Goal: Task Accomplishment & Management: Complete application form

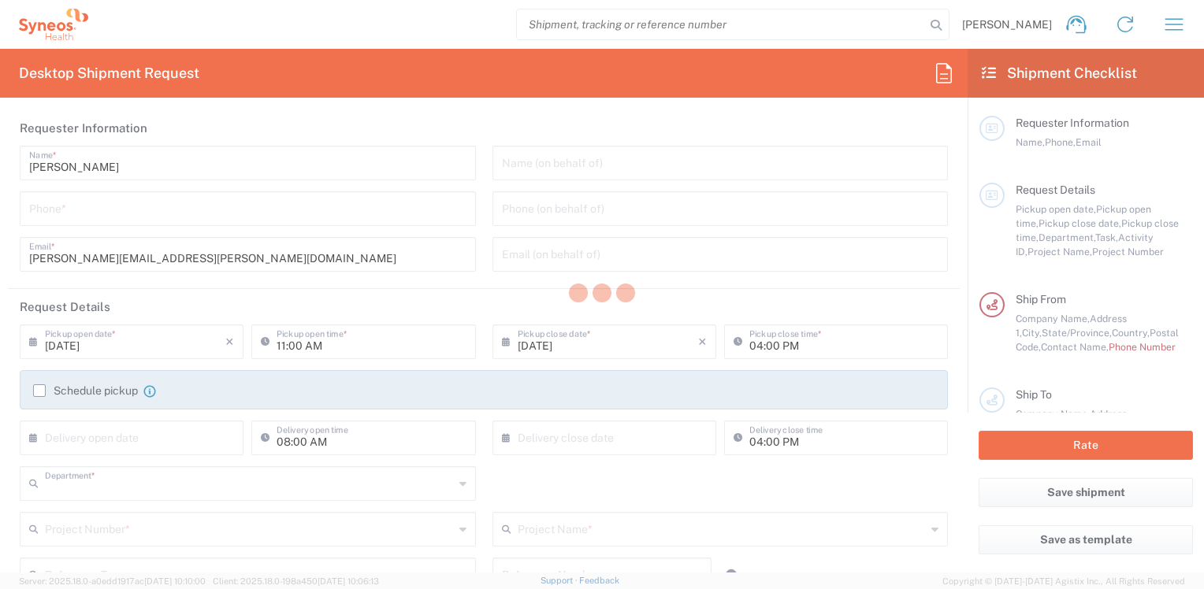
type input "8410"
type input "[US_STATE]"
type input "[GEOGRAPHIC_DATA]"
type input "Syneos Health, LLC-[GEOGRAPHIC_DATA] [GEOGRAPHIC_DATA] [GEOGRAPHIC_DATA]"
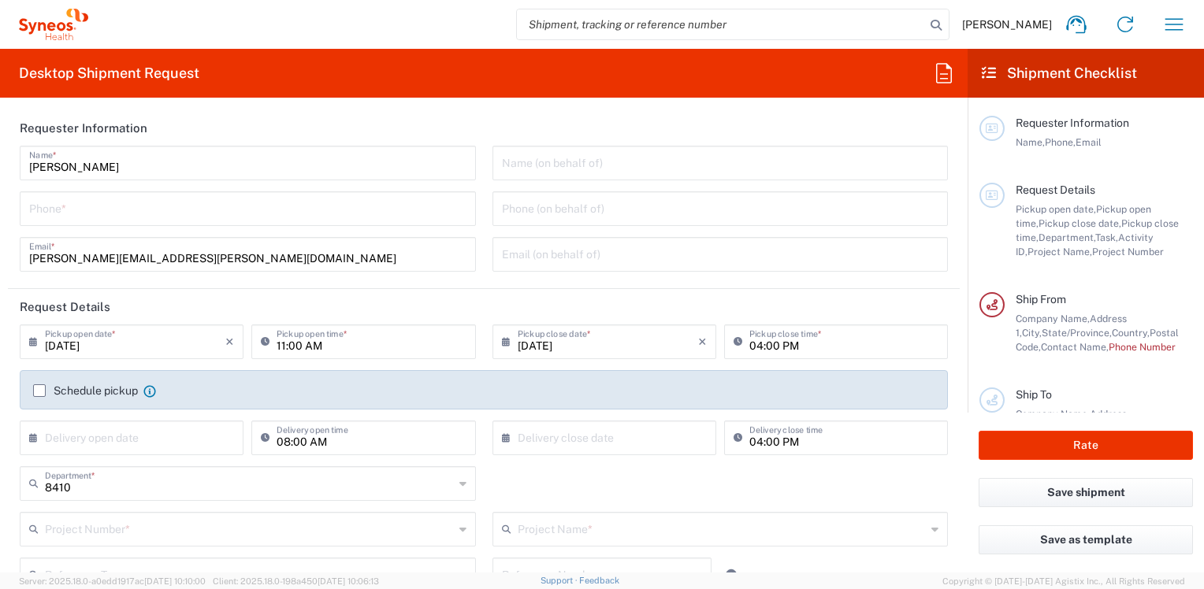
click at [252, 206] on input "tel" at bounding box center [247, 208] width 437 height 28
type input "7325375052"
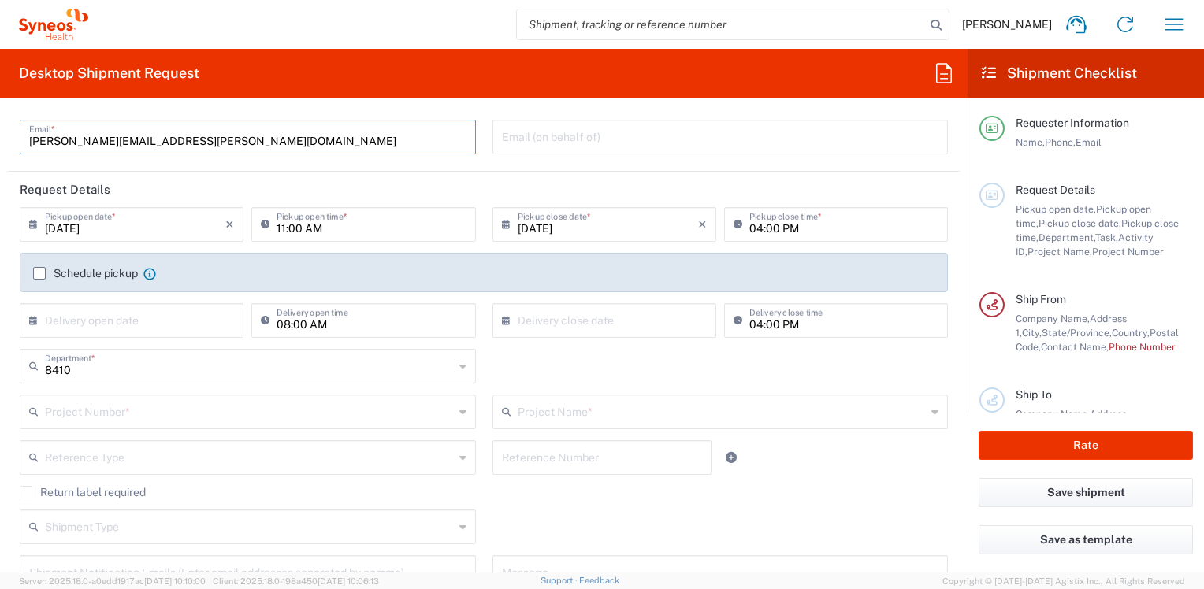
scroll to position [158, 0]
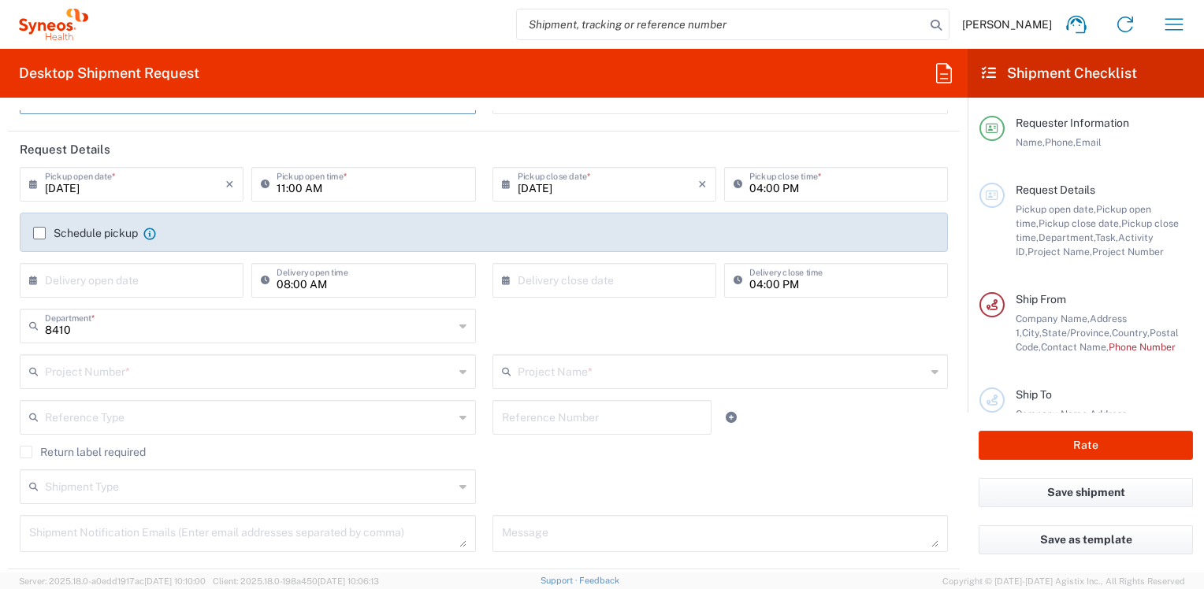
click at [87, 370] on input "text" at bounding box center [249, 371] width 409 height 28
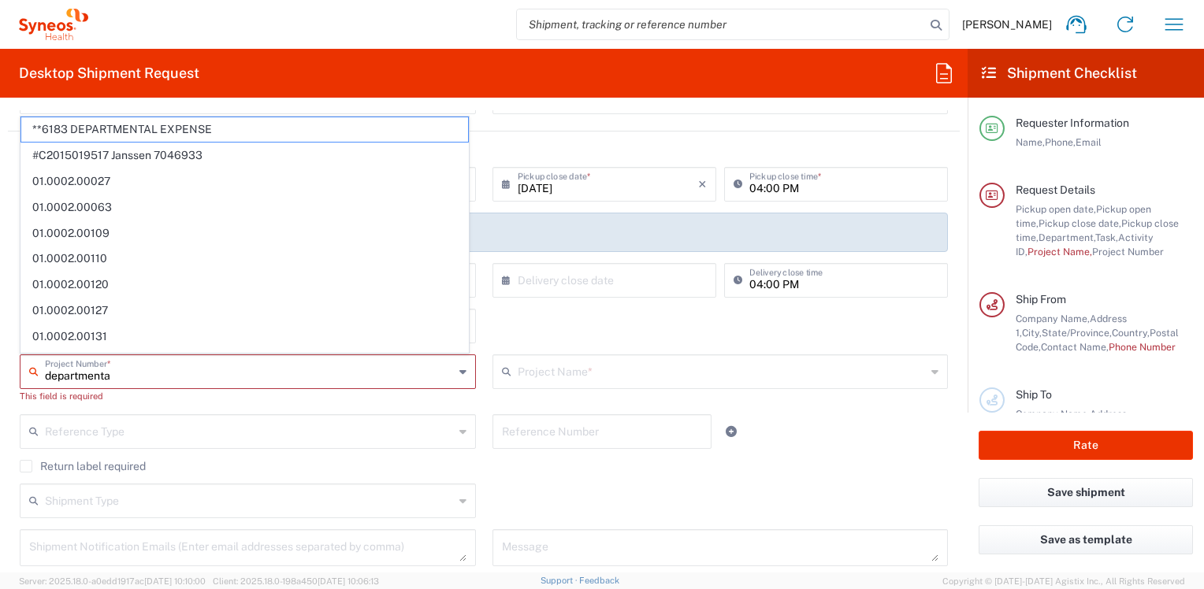
type input "departmental"
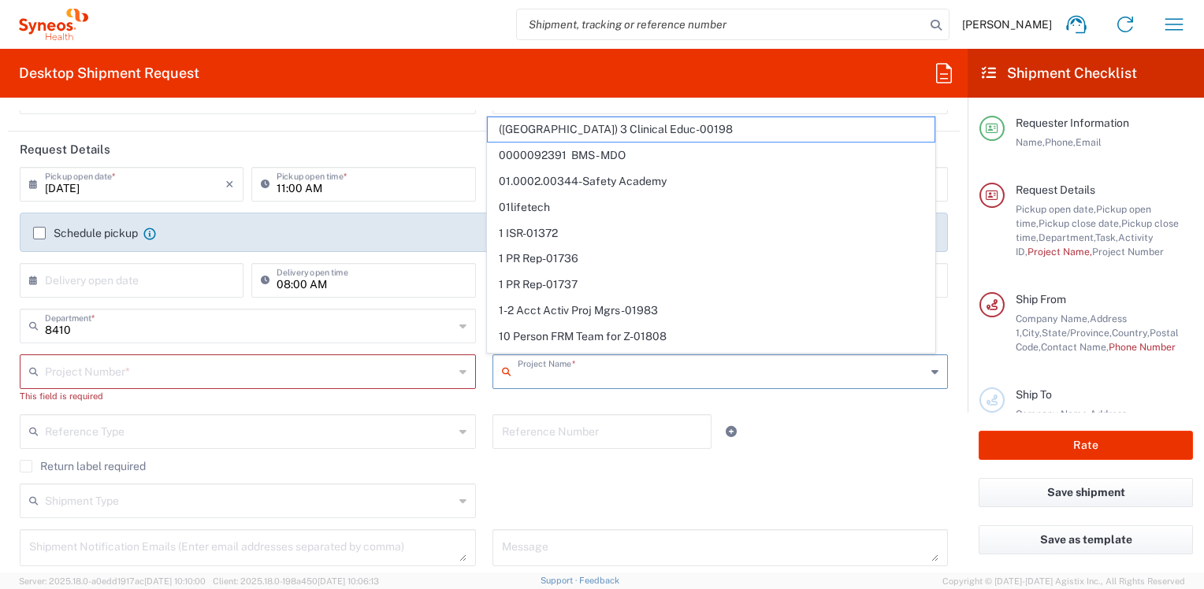
click at [159, 377] on input "text" at bounding box center [249, 371] width 409 height 28
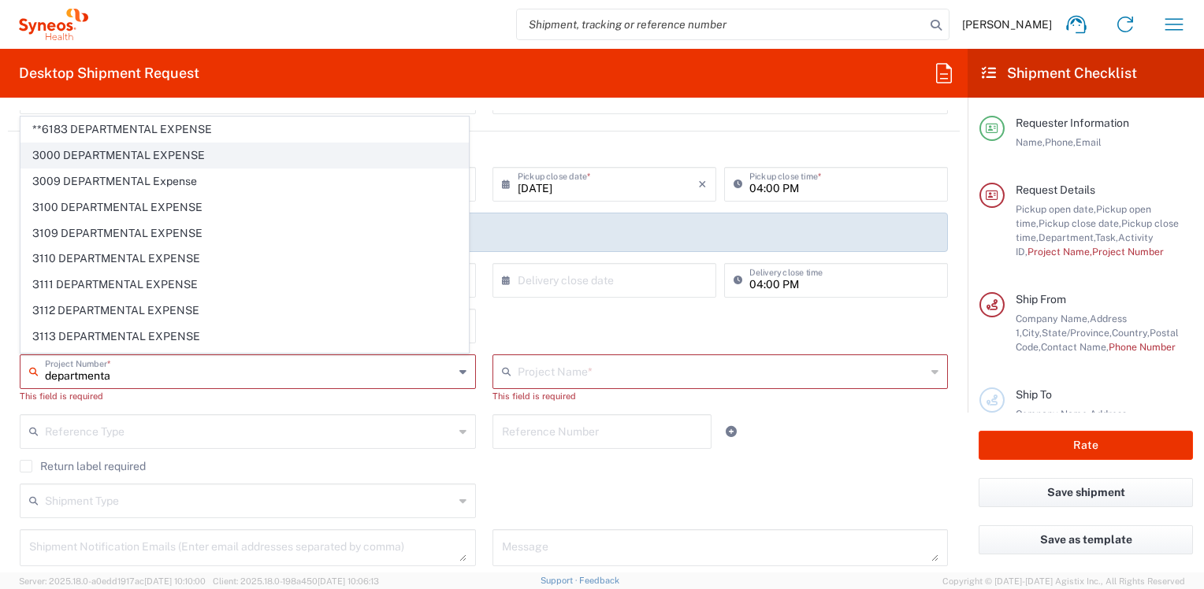
click at [118, 155] on span "3000 DEPARTMENTAL EXPENSE" at bounding box center [244, 155] width 447 height 24
type input "3000 DEPARTMENTAL EXPENSE"
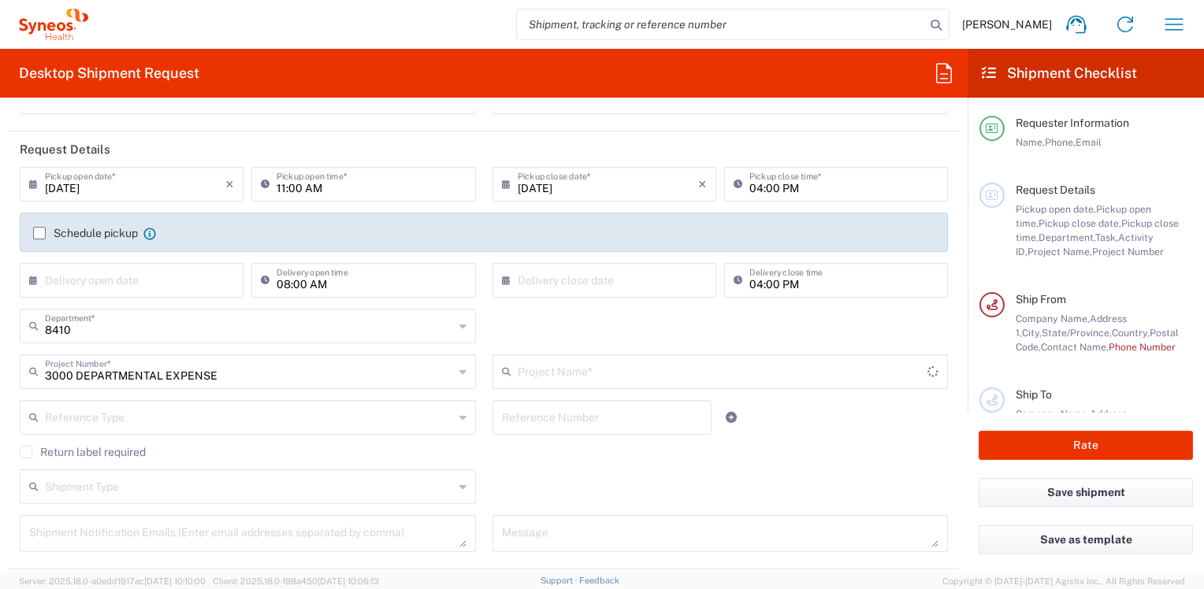
type input "3000 DEPARTMENTAL EXPENSE"
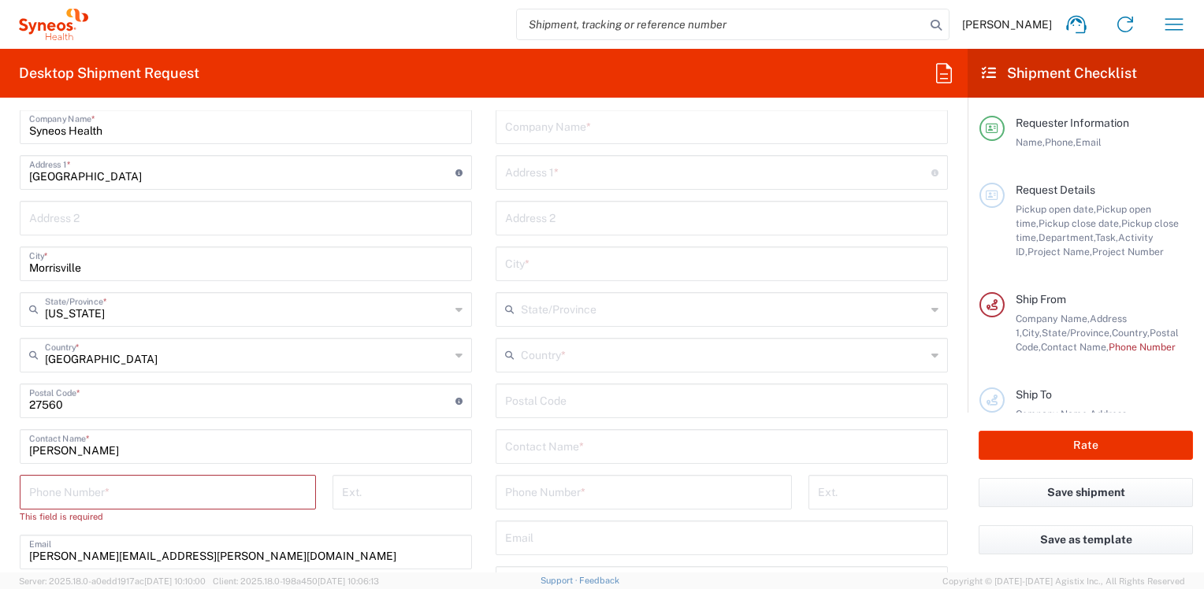
scroll to position [709, 0]
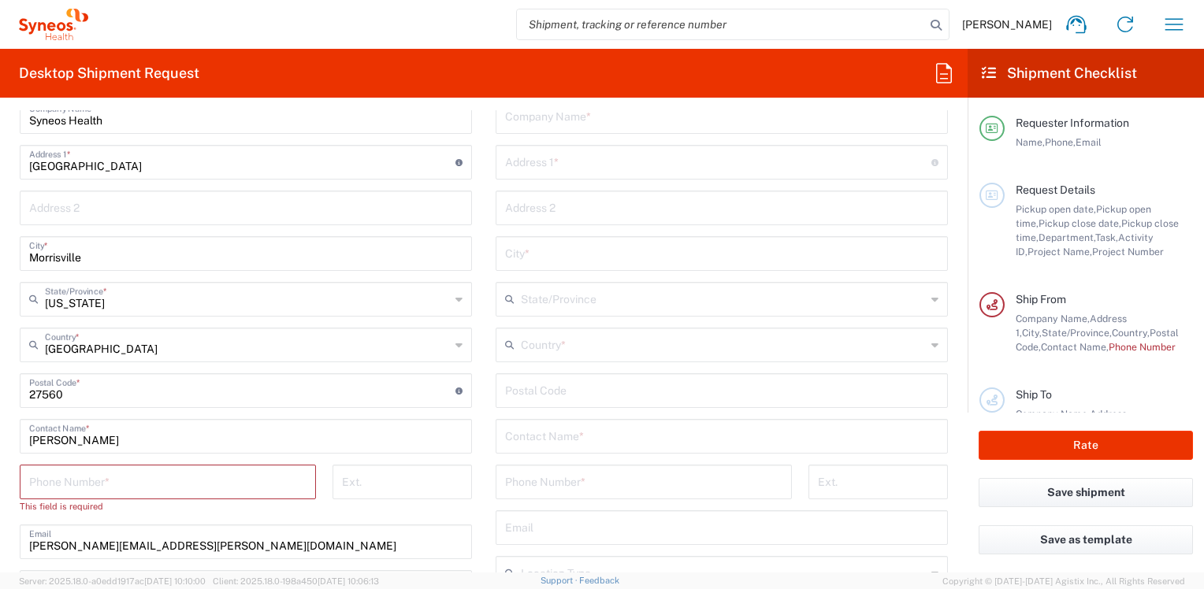
click at [68, 472] on input "tel" at bounding box center [167, 481] width 277 height 28
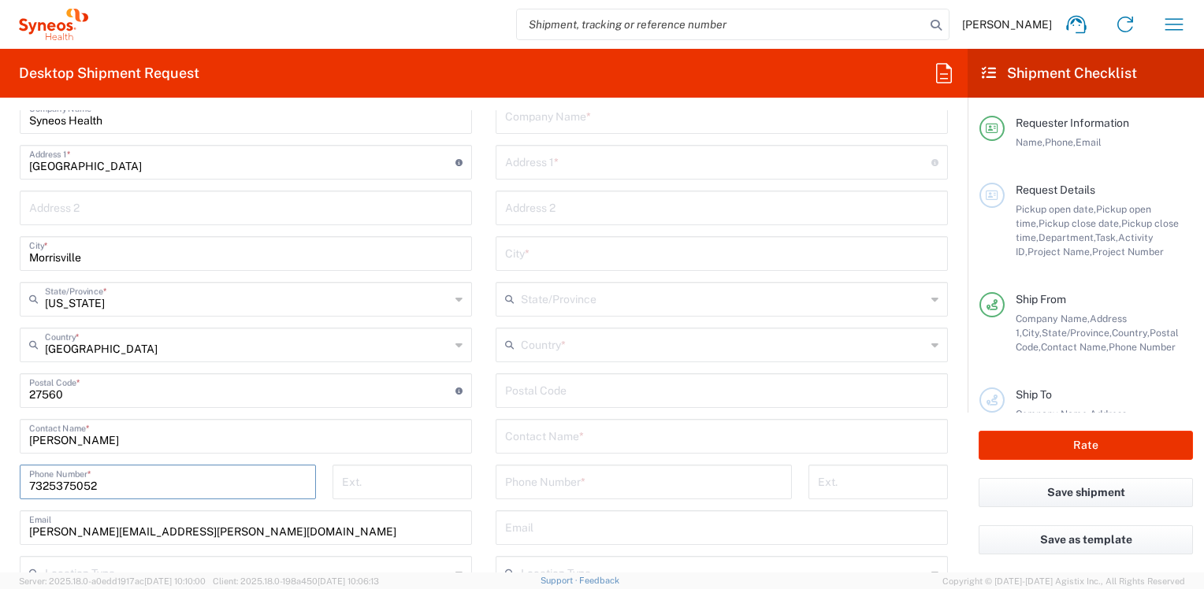
type input "7325375052"
click at [533, 337] on input "text" at bounding box center [723, 344] width 405 height 28
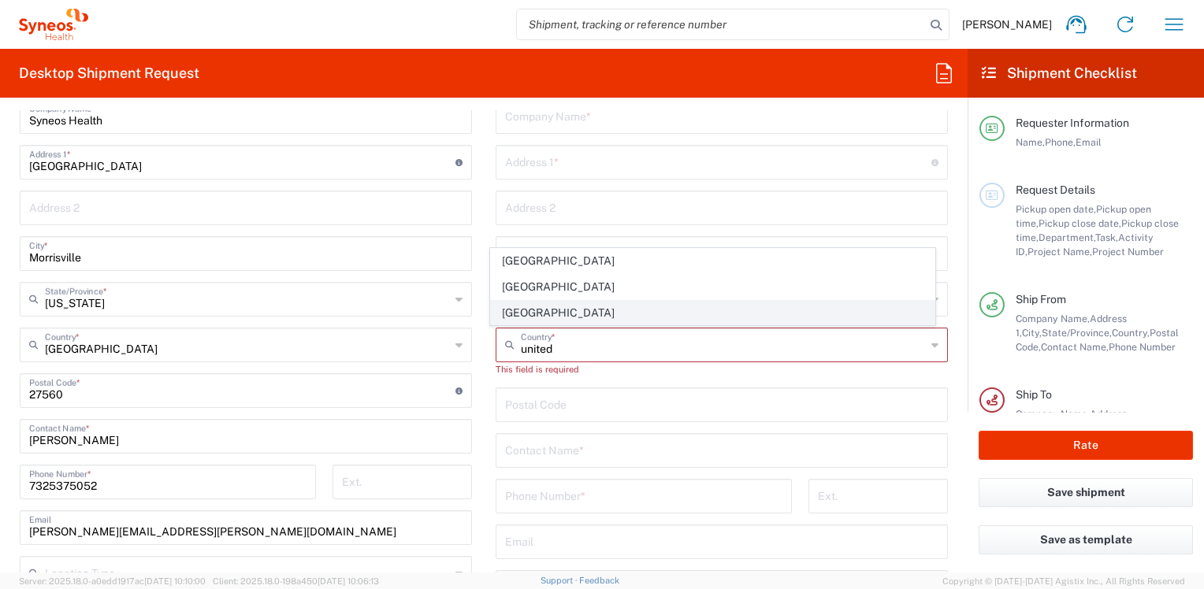
click at [526, 307] on span "[GEOGRAPHIC_DATA]" at bounding box center [712, 313] width 443 height 24
type input "[GEOGRAPHIC_DATA]"
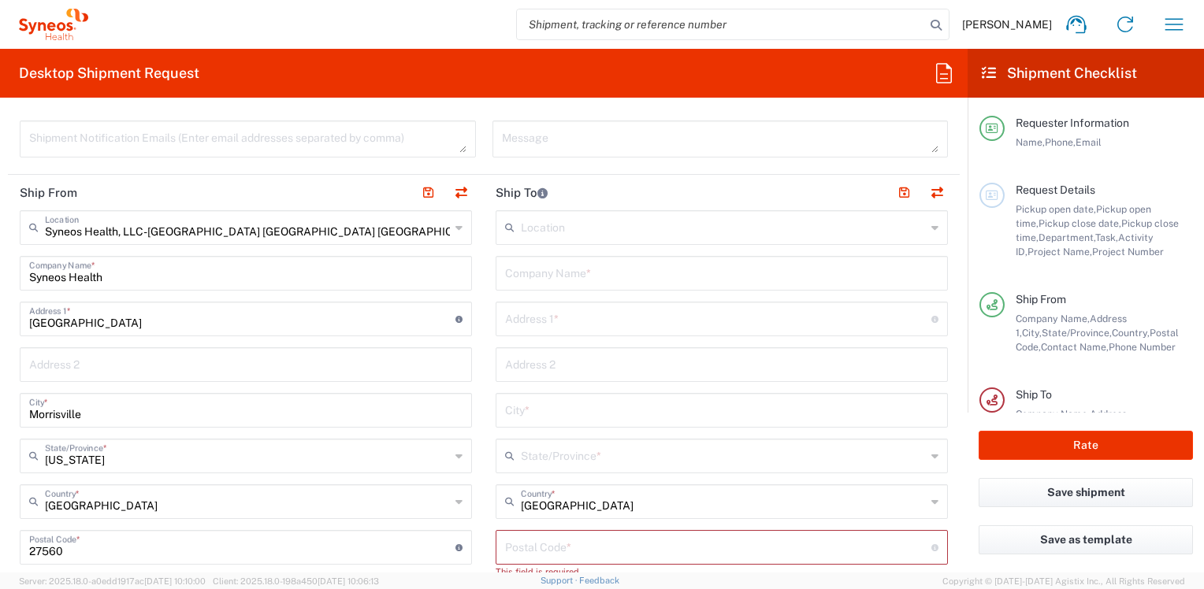
scroll to position [551, 0]
click at [534, 272] on input "text" at bounding box center [721, 273] width 433 height 28
type input "[PERSON_NAME]"
type input "[STREET_ADDRESS][PERSON_NAME]"
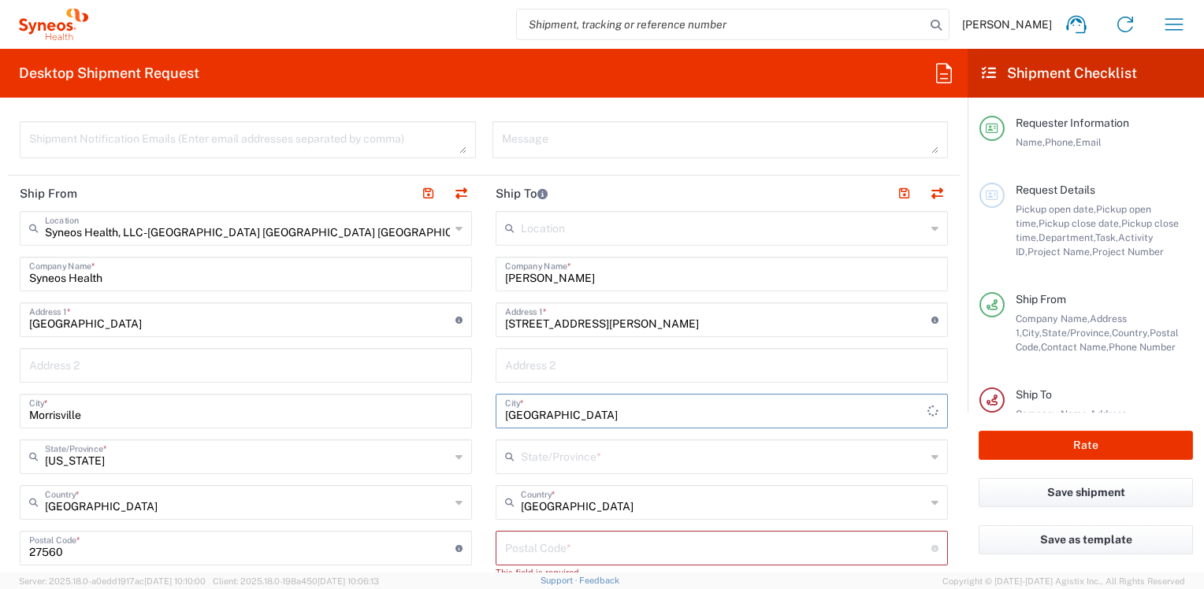
type input "[GEOGRAPHIC_DATA]"
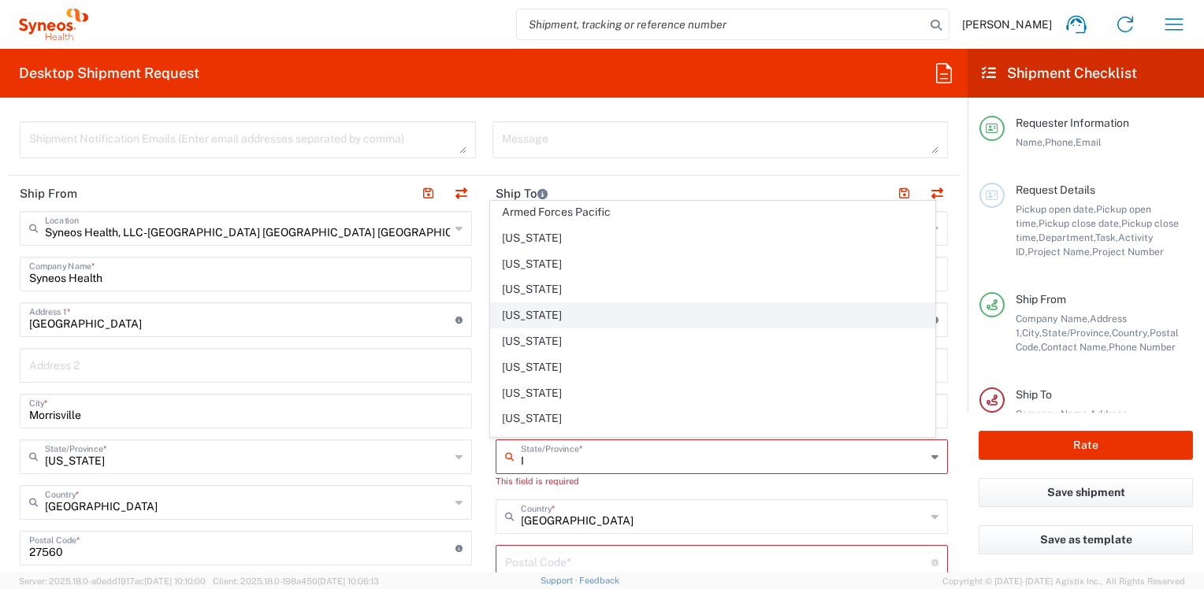
scroll to position [79, 0]
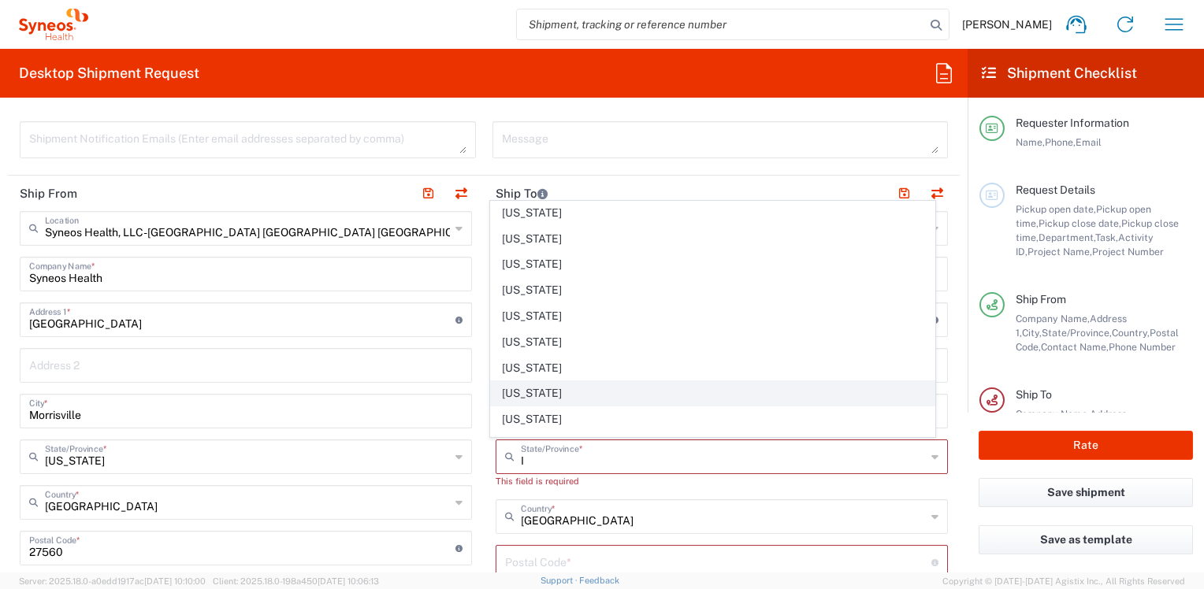
click at [517, 393] on span "[US_STATE]" at bounding box center [712, 393] width 443 height 24
type input "[US_STATE]"
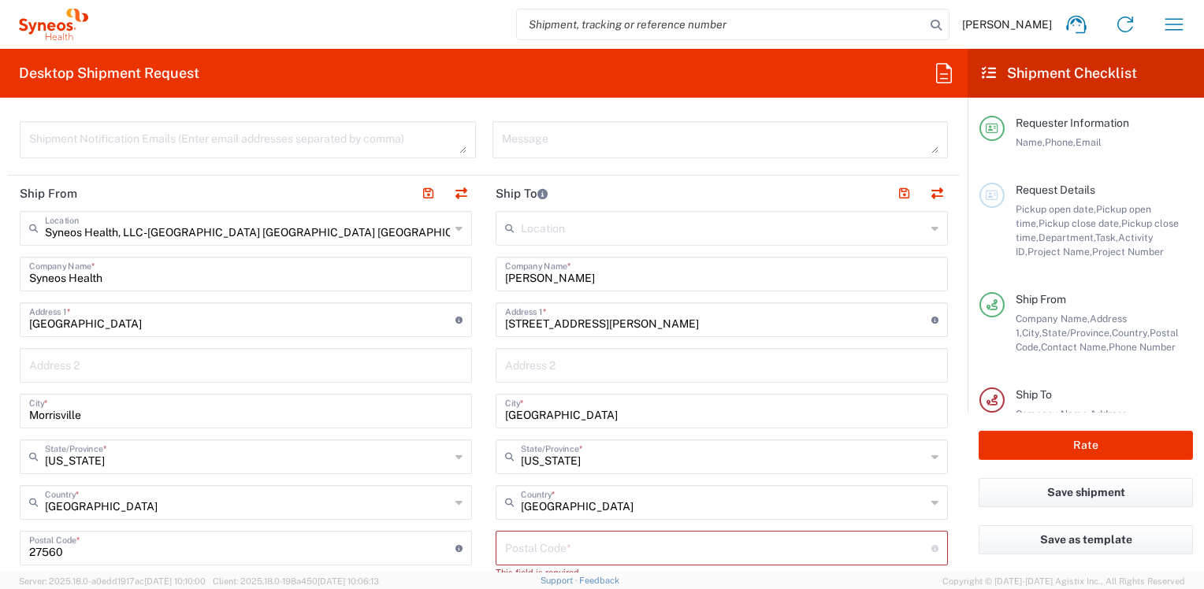
scroll to position [630, 0]
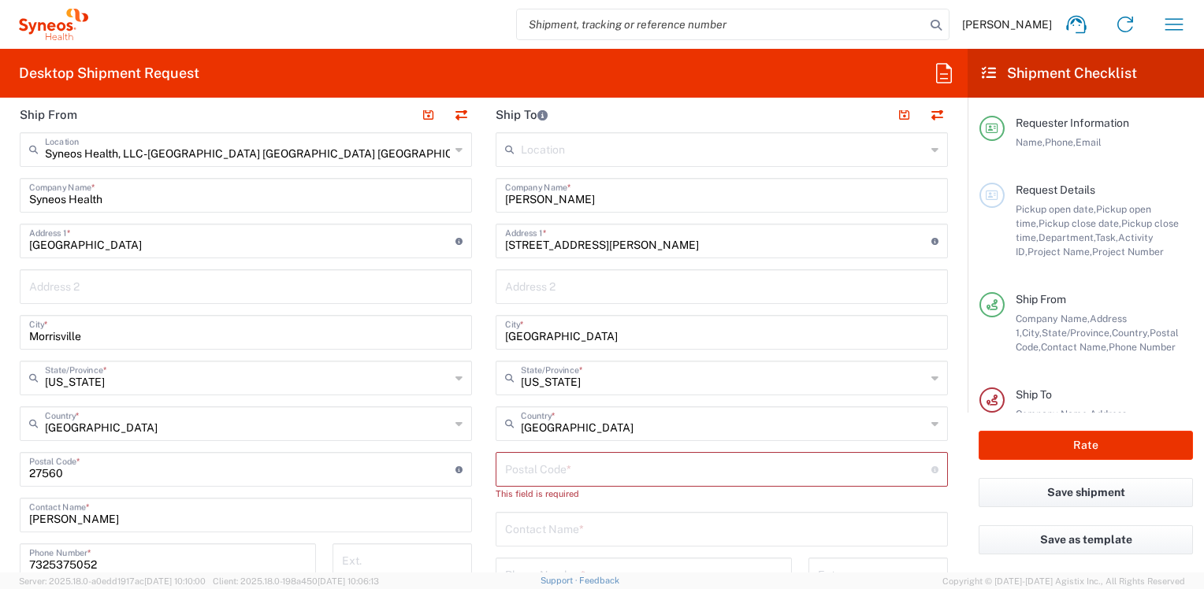
click at [566, 465] on input "undefined" at bounding box center [718, 469] width 426 height 28
type input "60304"
click at [565, 511] on input "text" at bounding box center [721, 514] width 433 height 28
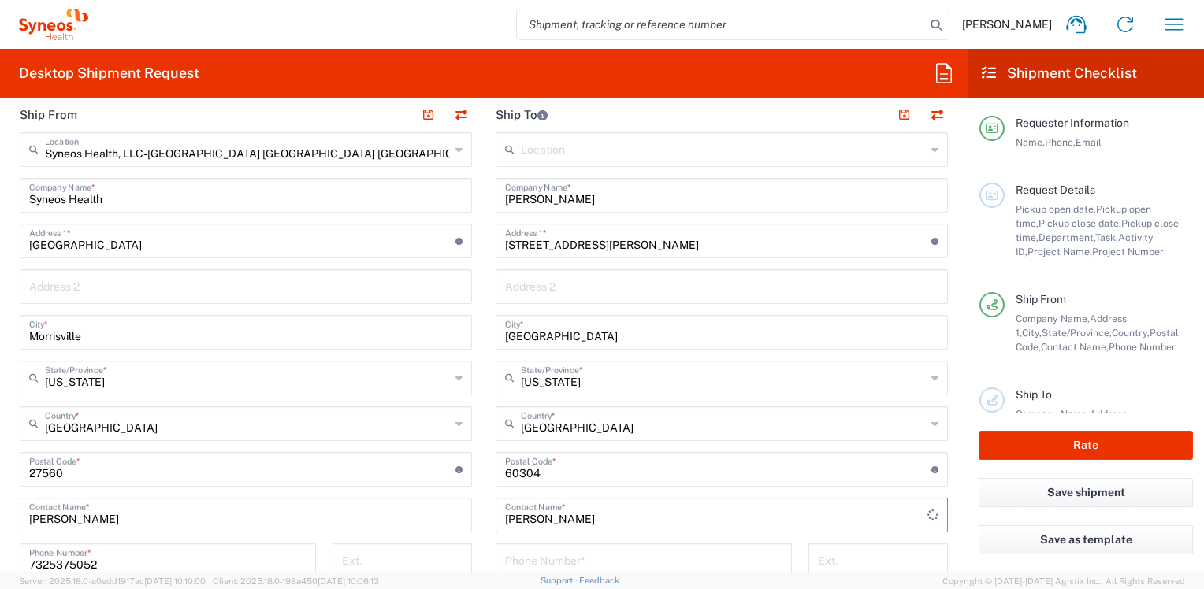
scroll to position [709, 0]
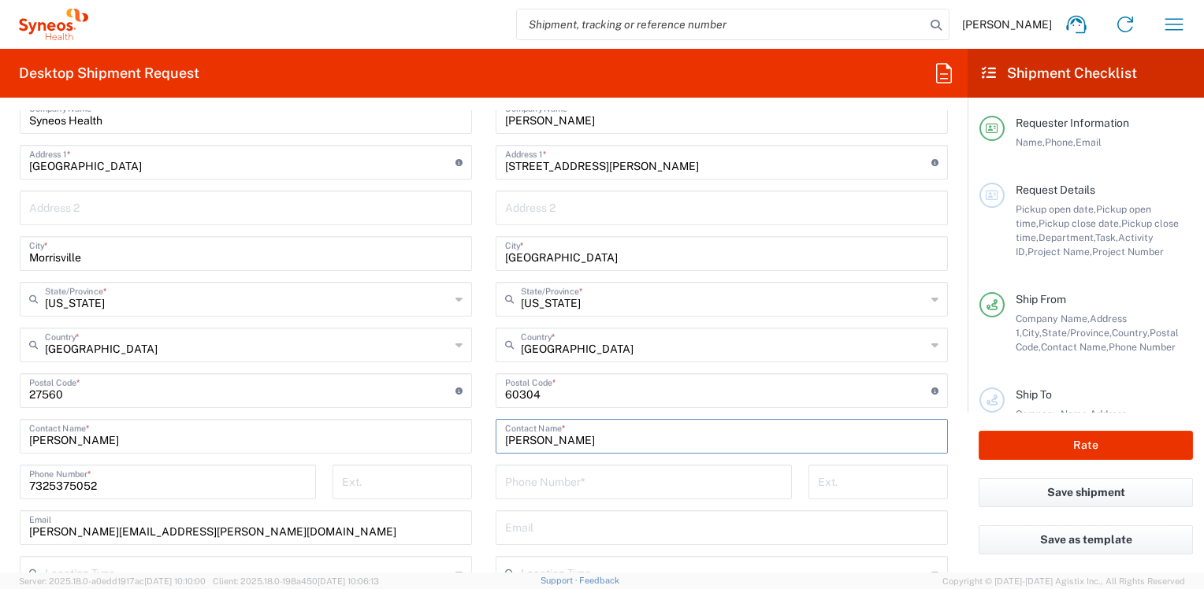
type input "[PERSON_NAME]"
click at [529, 477] on input "tel" at bounding box center [643, 481] width 277 height 28
type input "6308248614"
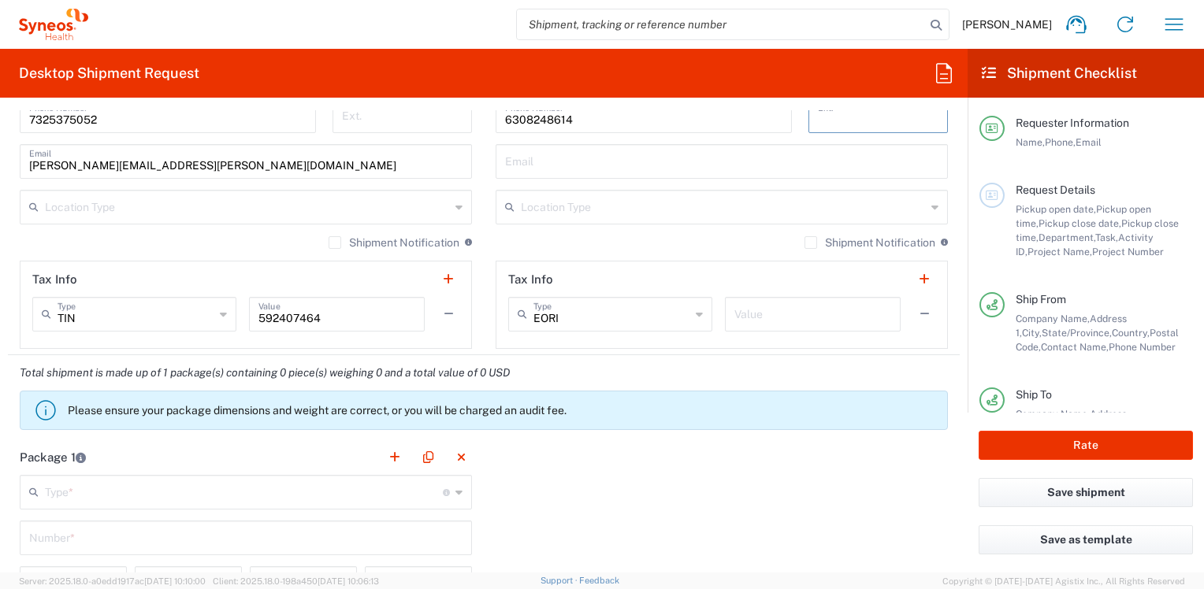
scroll to position [1103, 0]
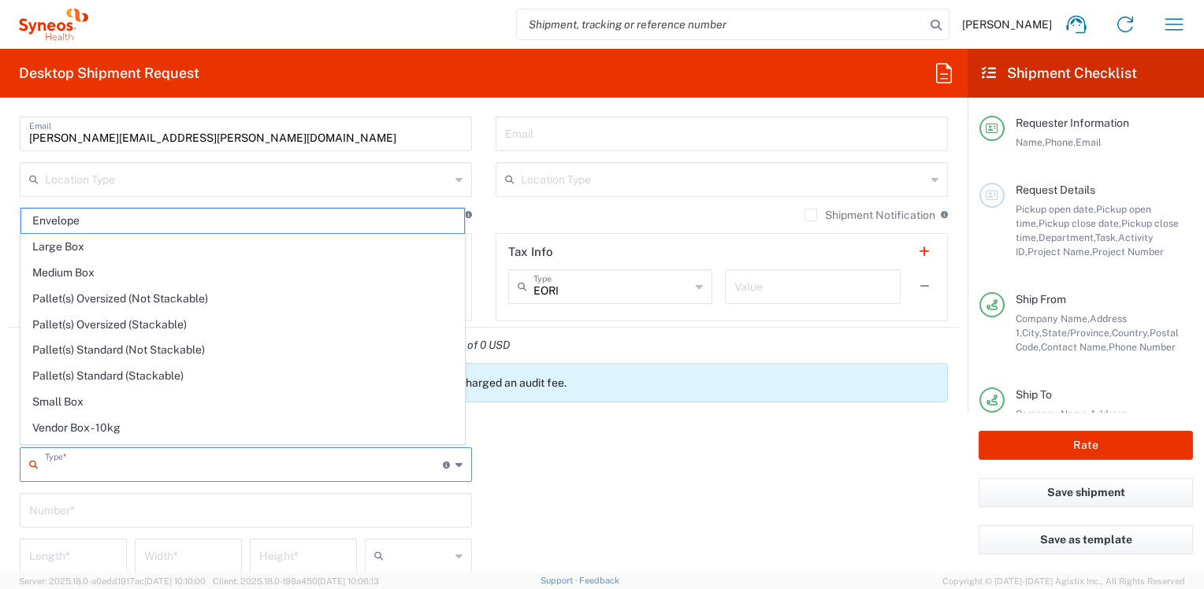
click at [101, 462] on input "text" at bounding box center [244, 464] width 398 height 28
click at [64, 224] on span "Envelope" at bounding box center [242, 221] width 443 height 24
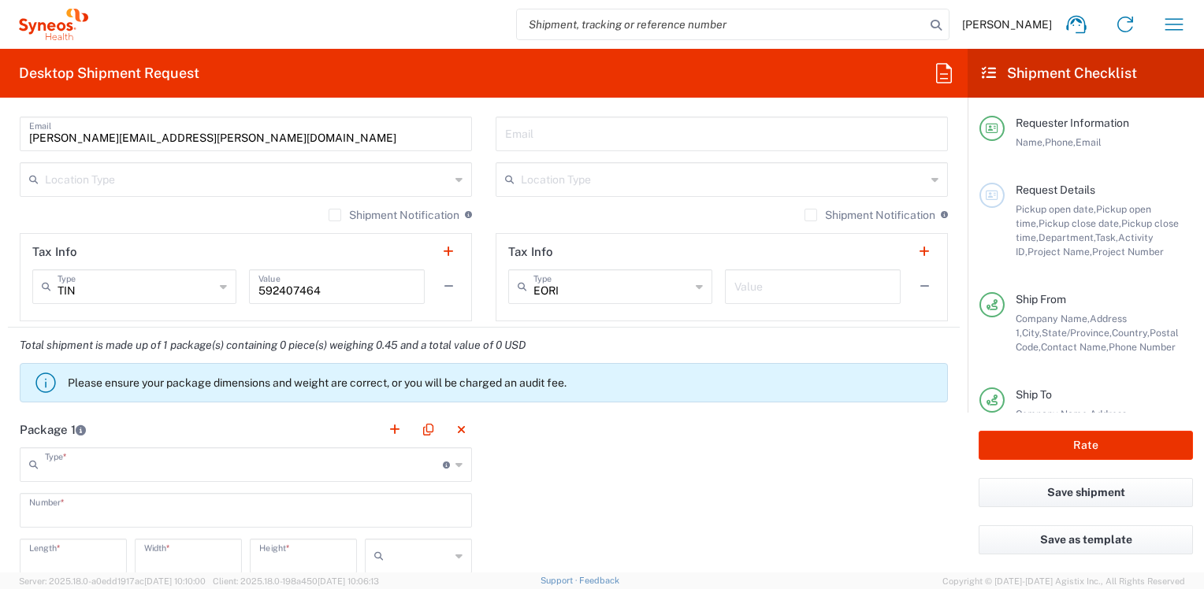
type input "Envelope"
type input "1"
type input "9.5"
type input "12.5"
type input "0.25"
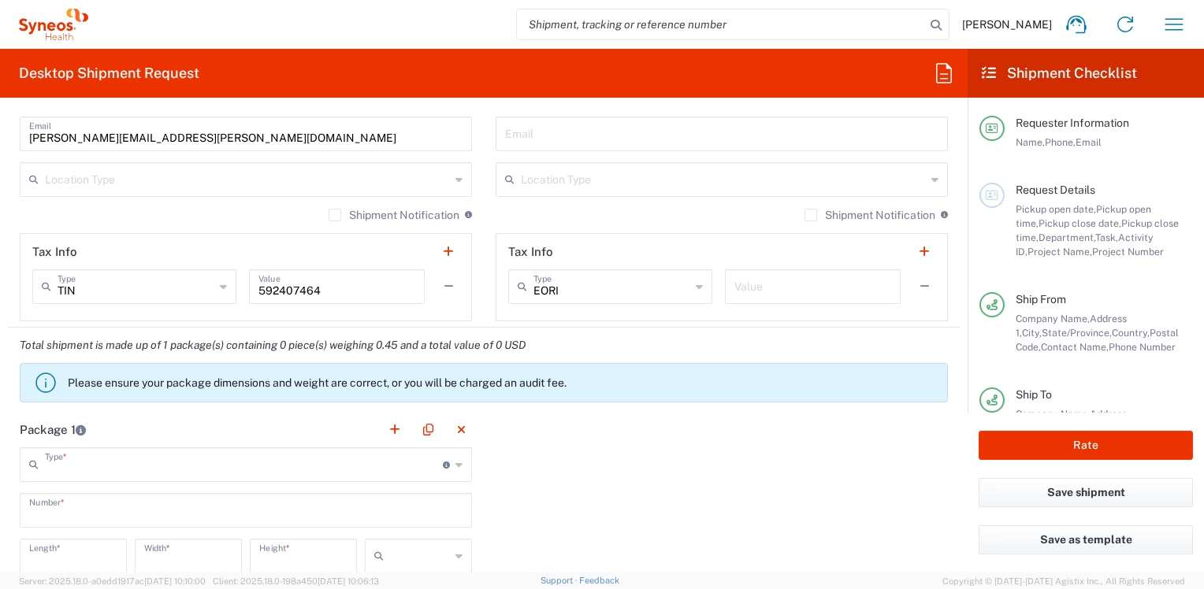
type input "in"
type input "0.45"
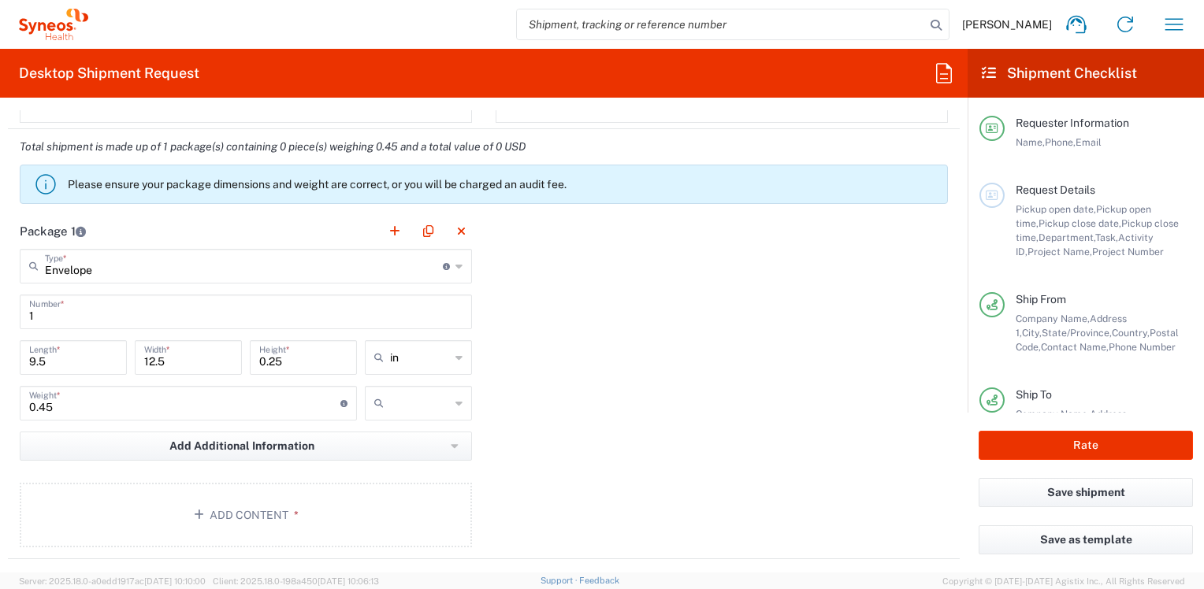
scroll to position [1339, 0]
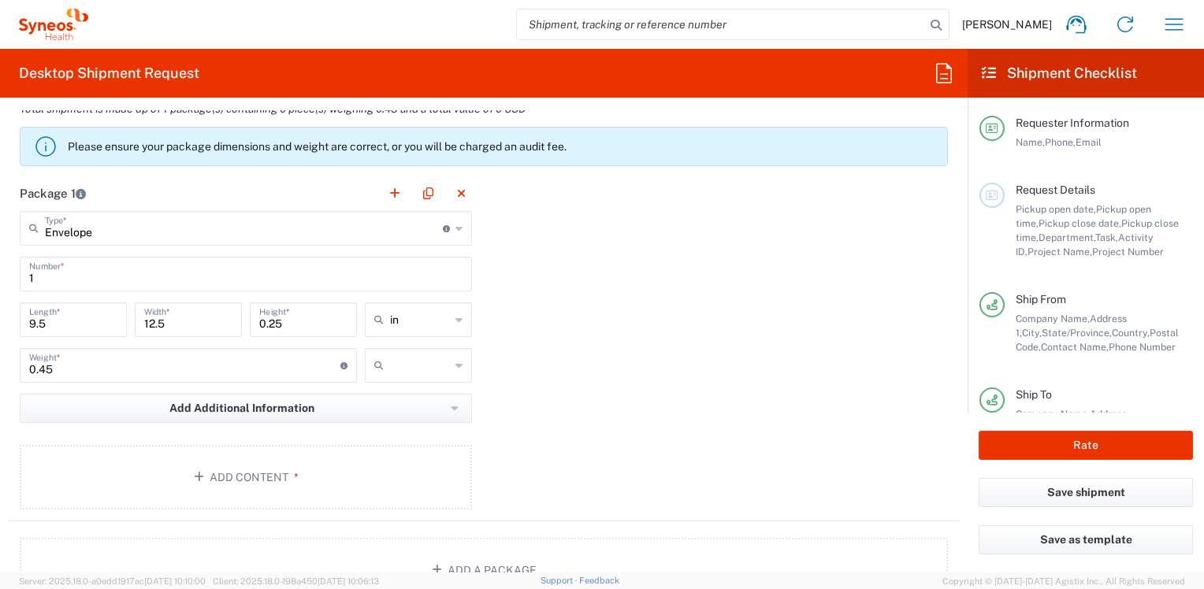
click at [397, 361] on input "text" at bounding box center [420, 365] width 60 height 25
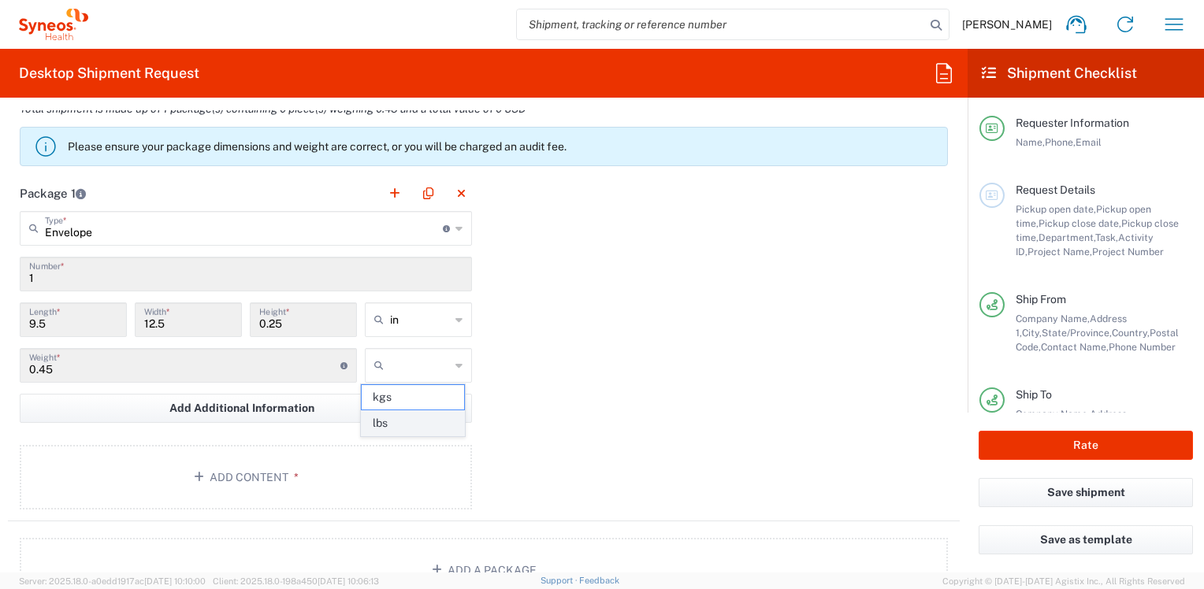
click at [390, 418] on span "lbs" at bounding box center [413, 423] width 102 height 24
type input "lbs"
click at [291, 464] on button "Add Content *" at bounding box center [246, 477] width 452 height 65
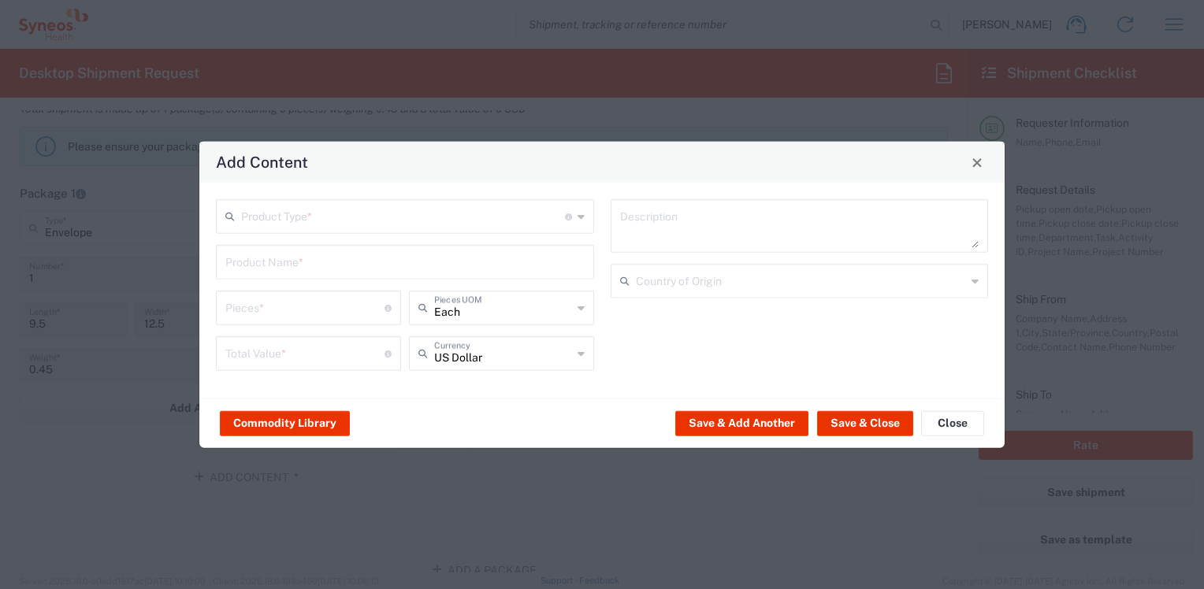
click at [270, 225] on input "text" at bounding box center [403, 216] width 324 height 28
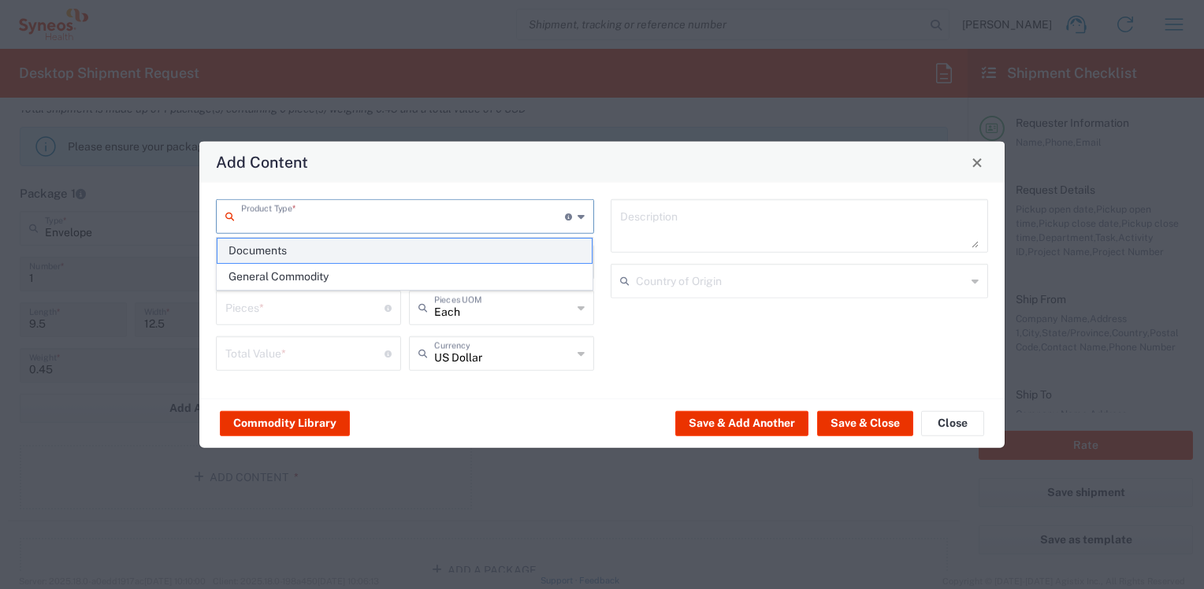
click at [273, 250] on span "Documents" at bounding box center [404, 251] width 375 height 24
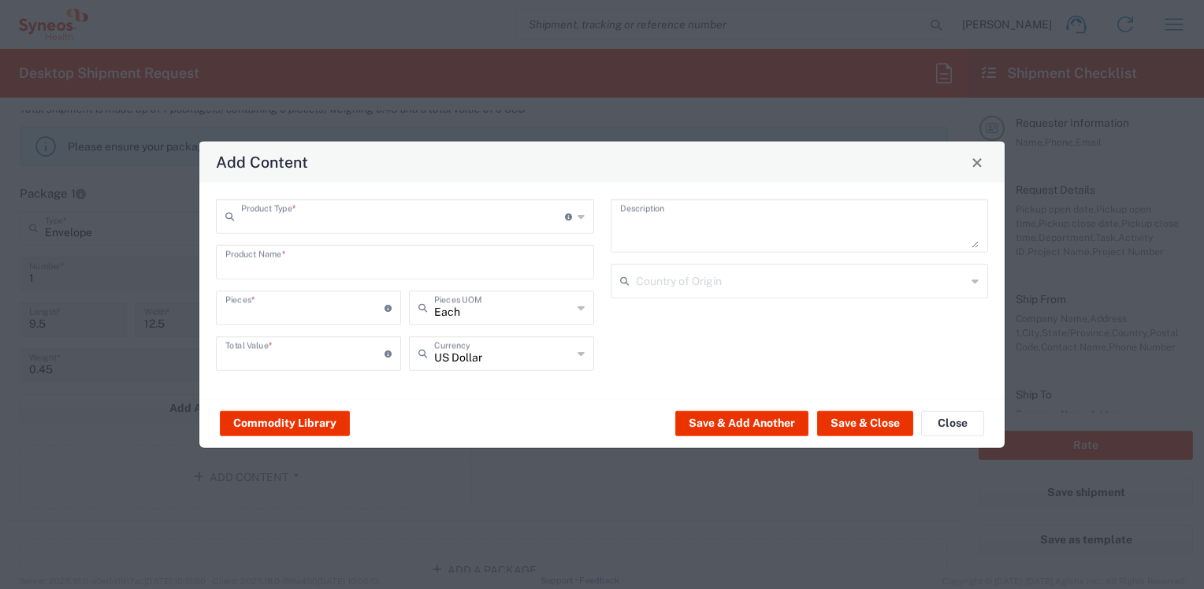
type input "Documents"
type input "1"
type textarea "Documents"
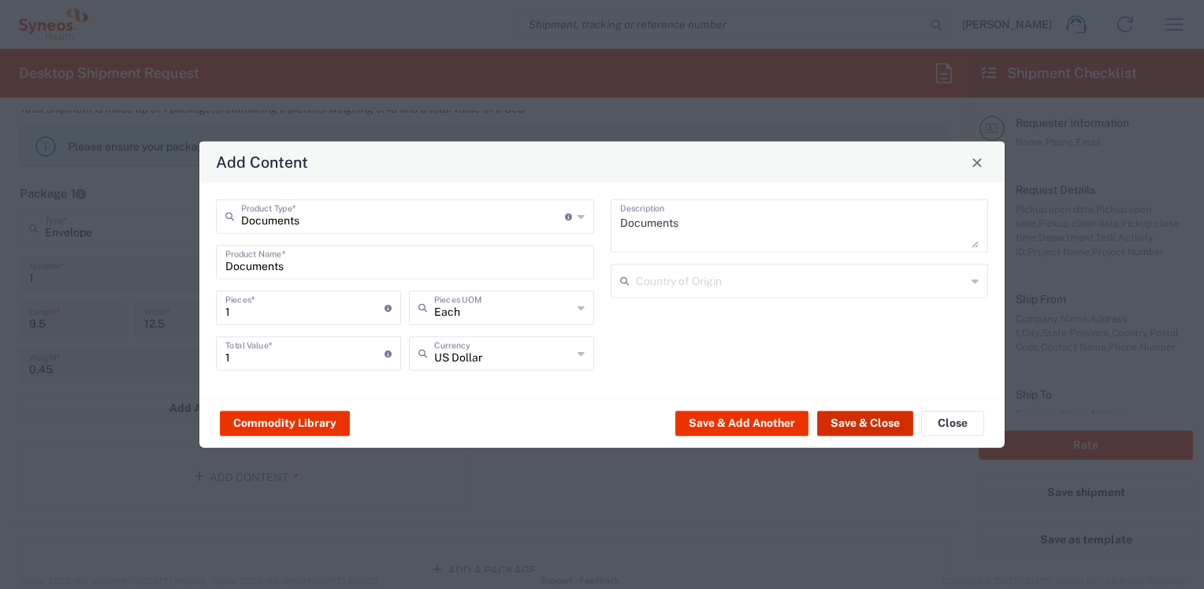
click at [865, 423] on button "Save & Close" at bounding box center [865, 422] width 96 height 25
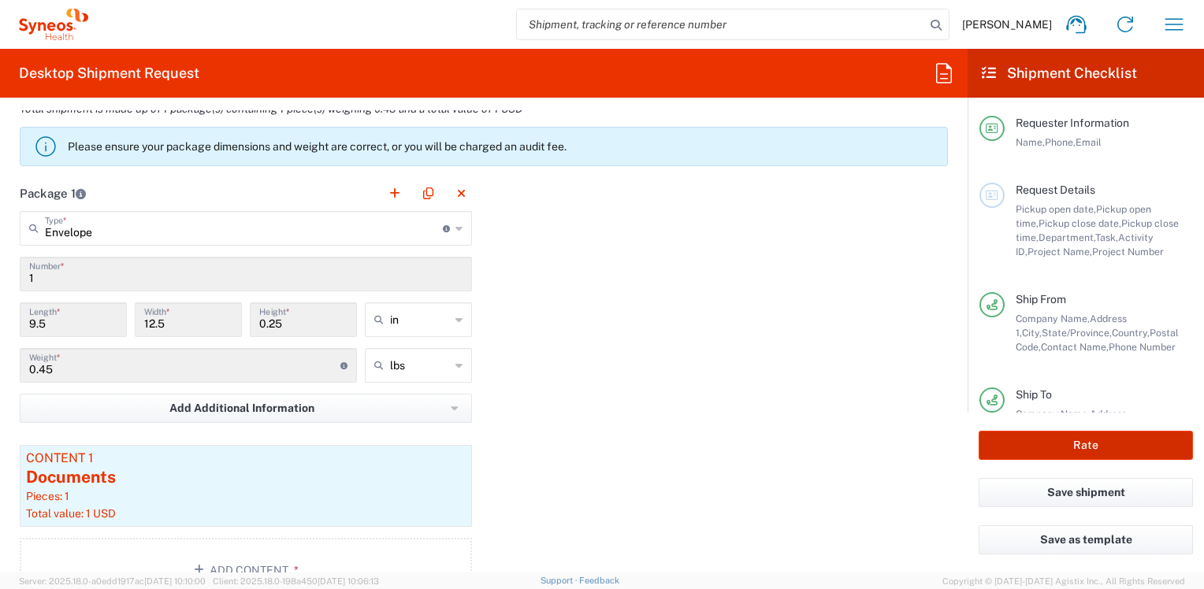
click at [1093, 447] on button "Rate" at bounding box center [1085, 445] width 214 height 29
type input "3000 DEPARTMENTAL EXPENSE"
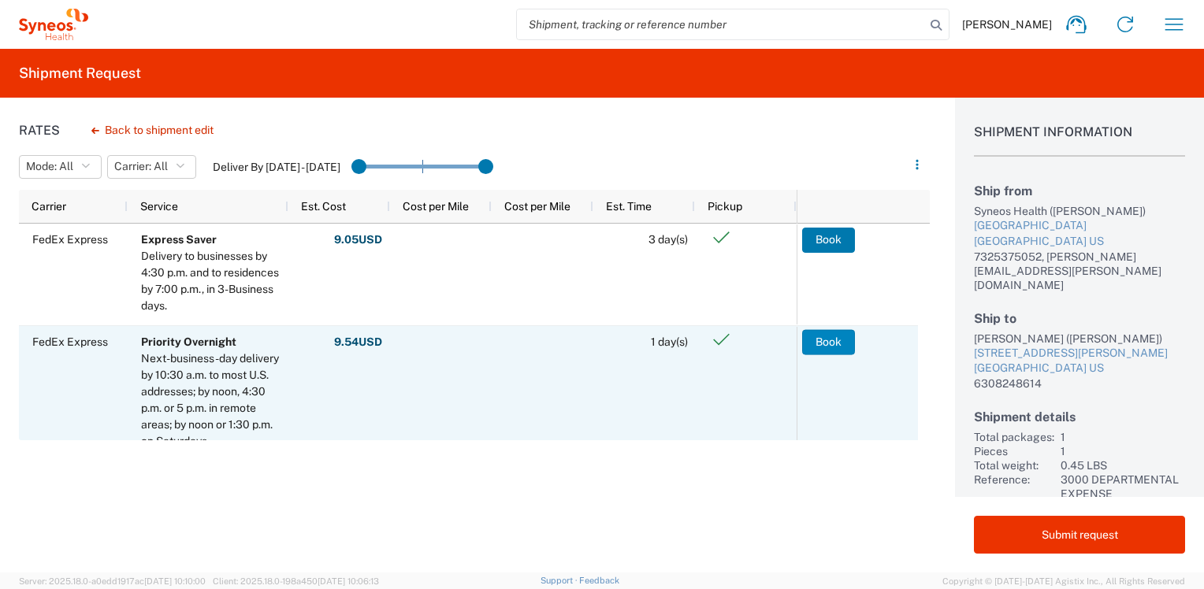
click at [826, 345] on button "Book" at bounding box center [828, 341] width 53 height 25
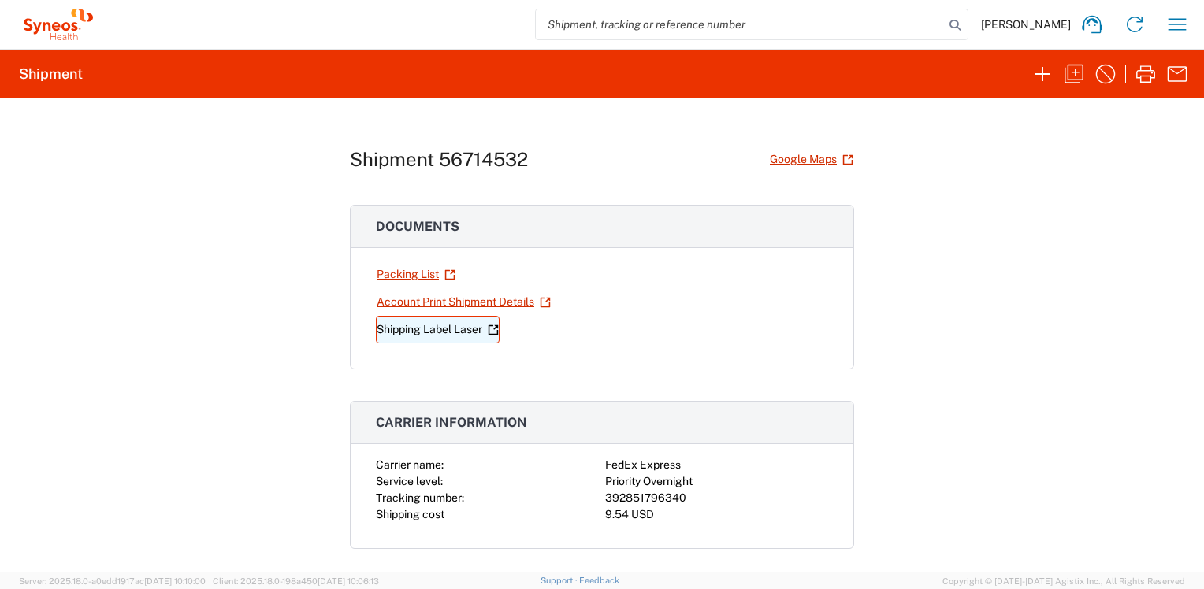
click at [409, 326] on link "Shipping Label Laser" at bounding box center [438, 330] width 124 height 28
